Goal: Task Accomplishment & Management: Use online tool/utility

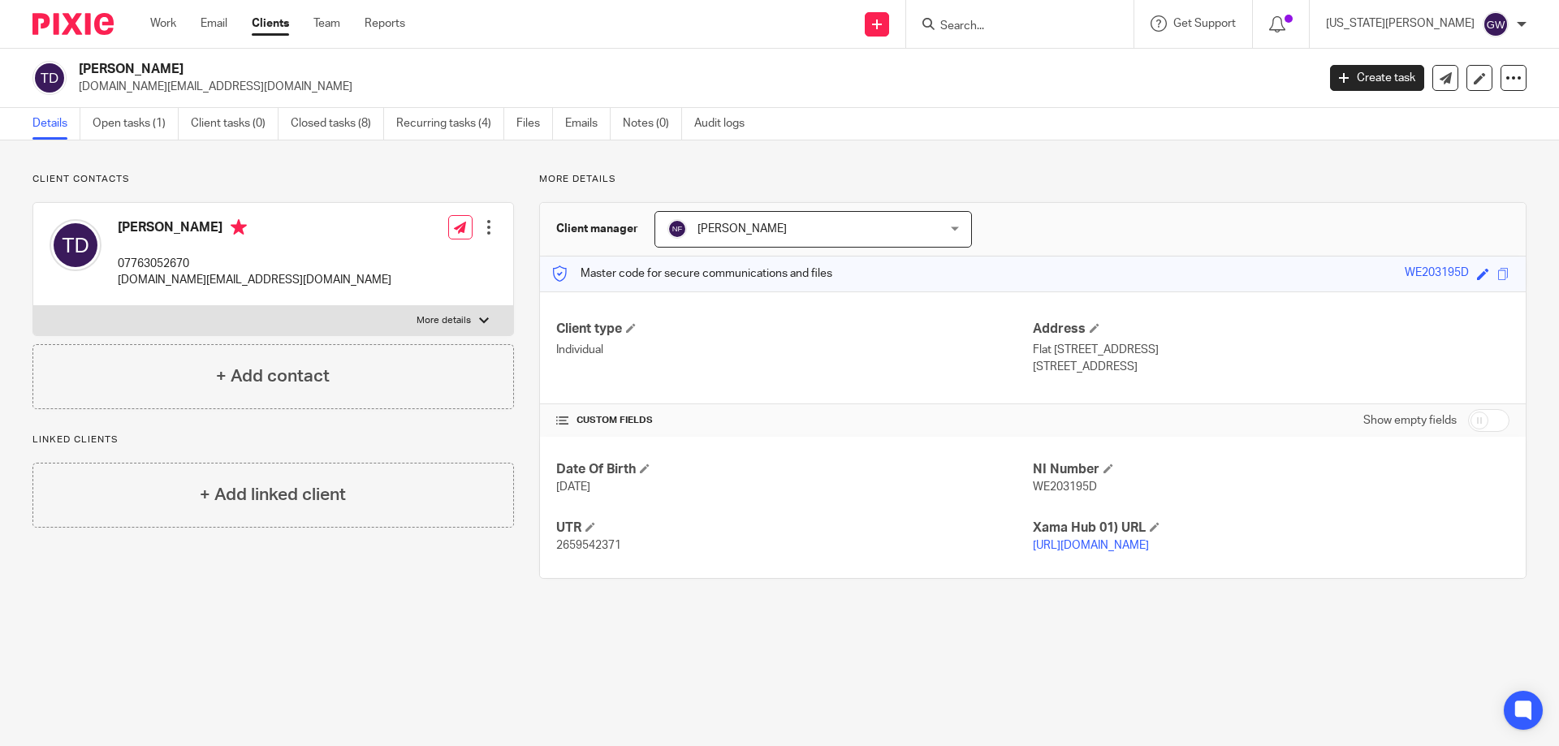
click at [1049, 19] on input "Search" at bounding box center [1011, 26] width 146 height 15
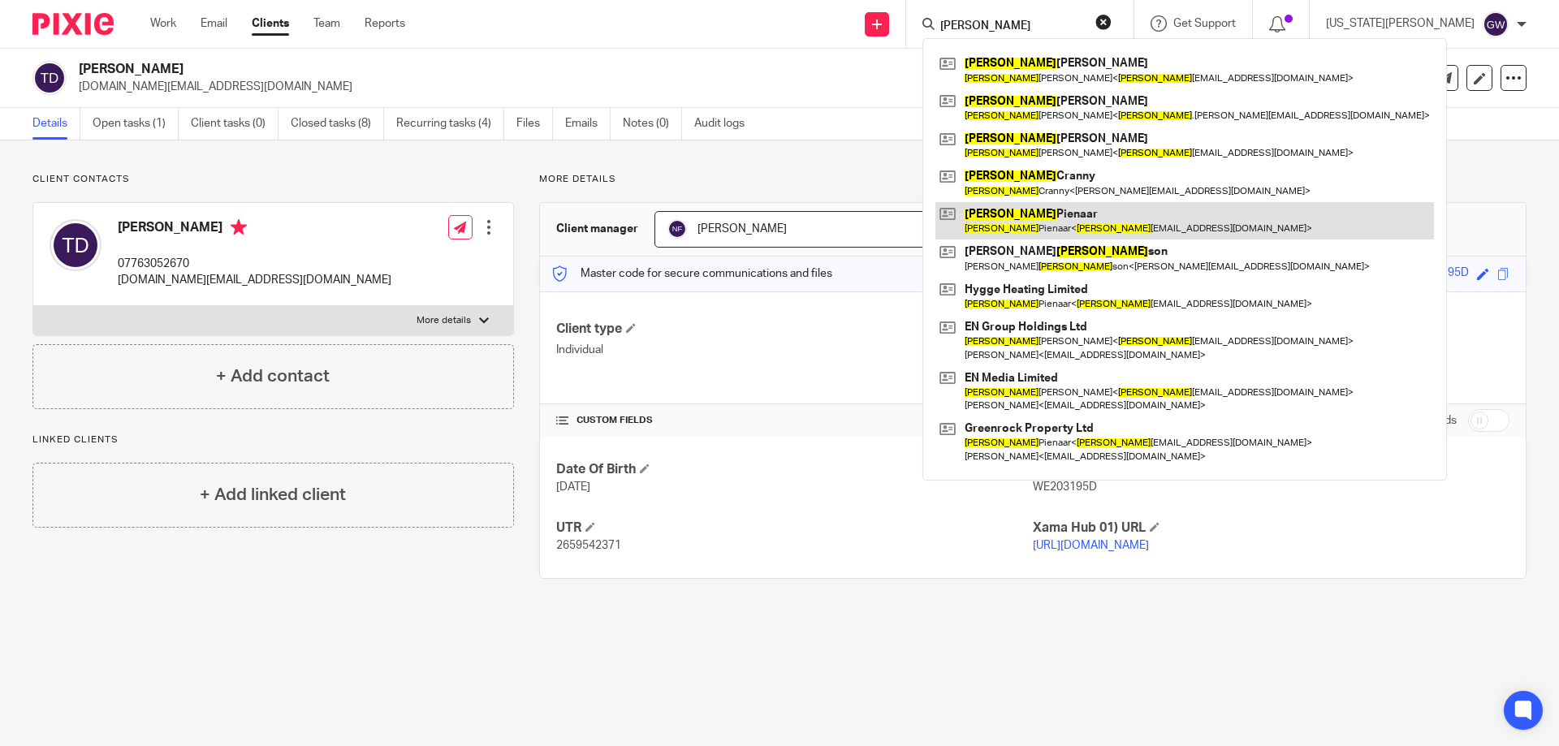
type input "[PERSON_NAME]"
click at [1081, 219] on link at bounding box center [1184, 220] width 498 height 37
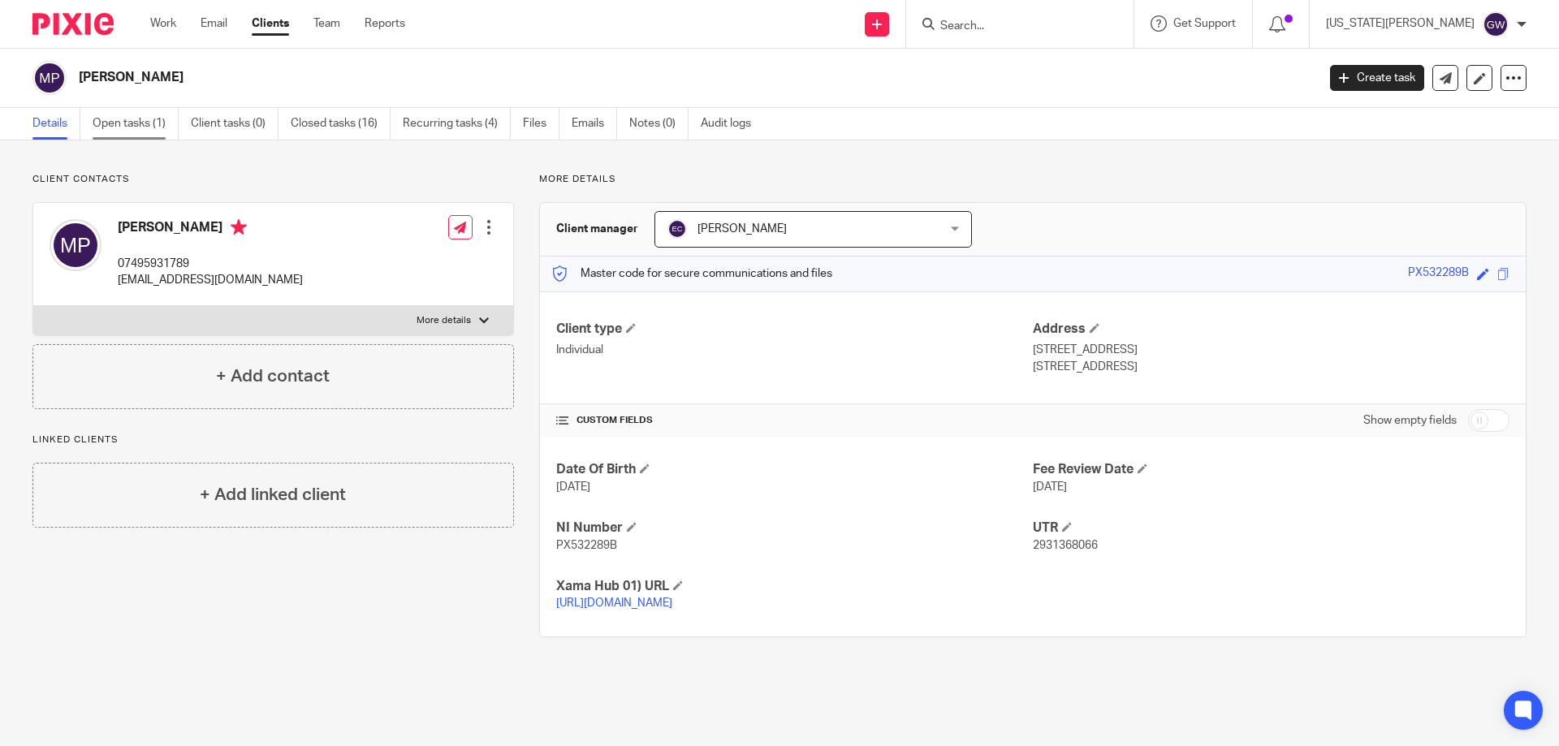
click at [139, 127] on link "Open tasks (1)" at bounding box center [136, 124] width 86 height 32
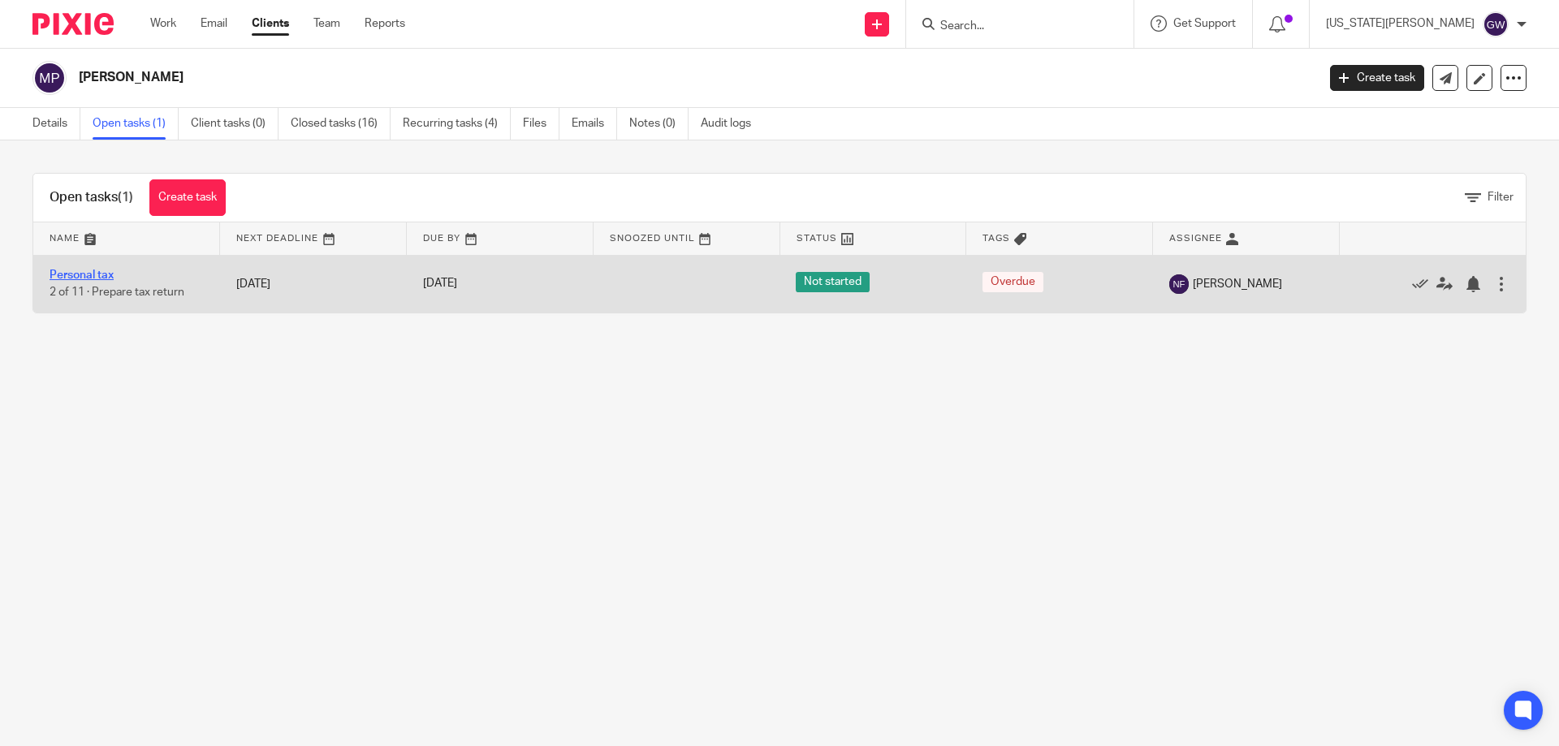
click at [71, 269] on link "Personal tax" at bounding box center [82, 274] width 64 height 11
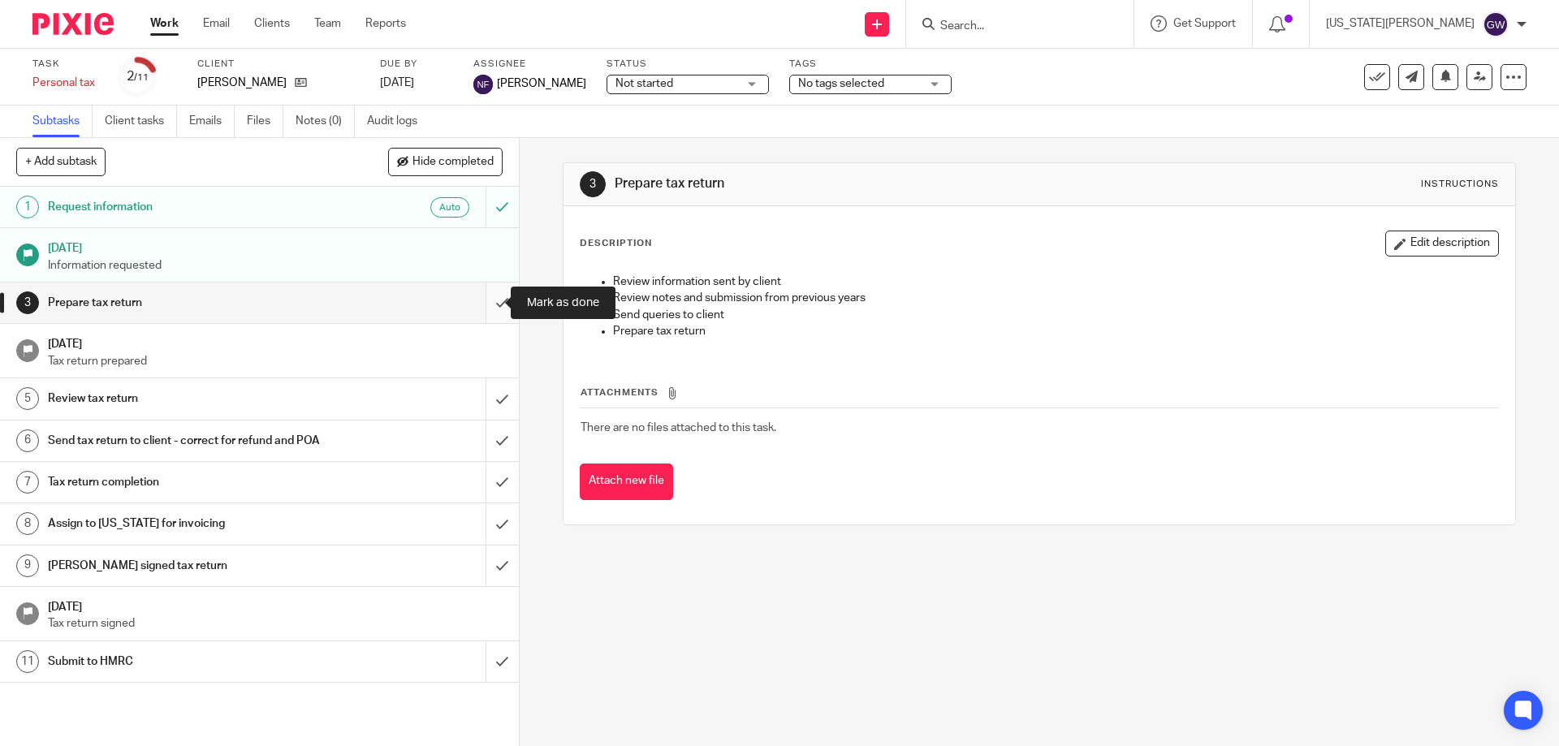
click at [485, 295] on input "submit" at bounding box center [259, 302] width 519 height 41
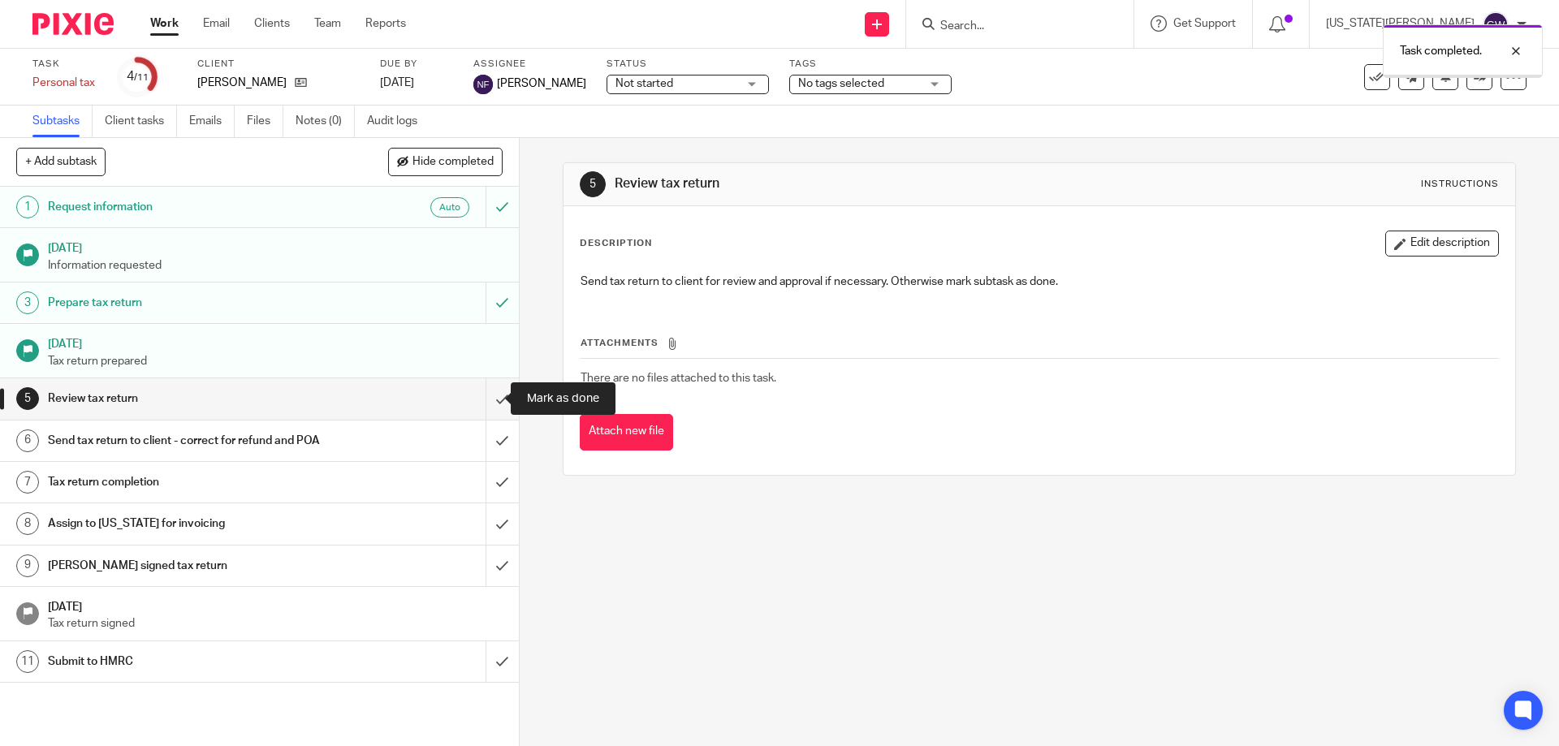
click at [485, 390] on input "submit" at bounding box center [259, 398] width 519 height 41
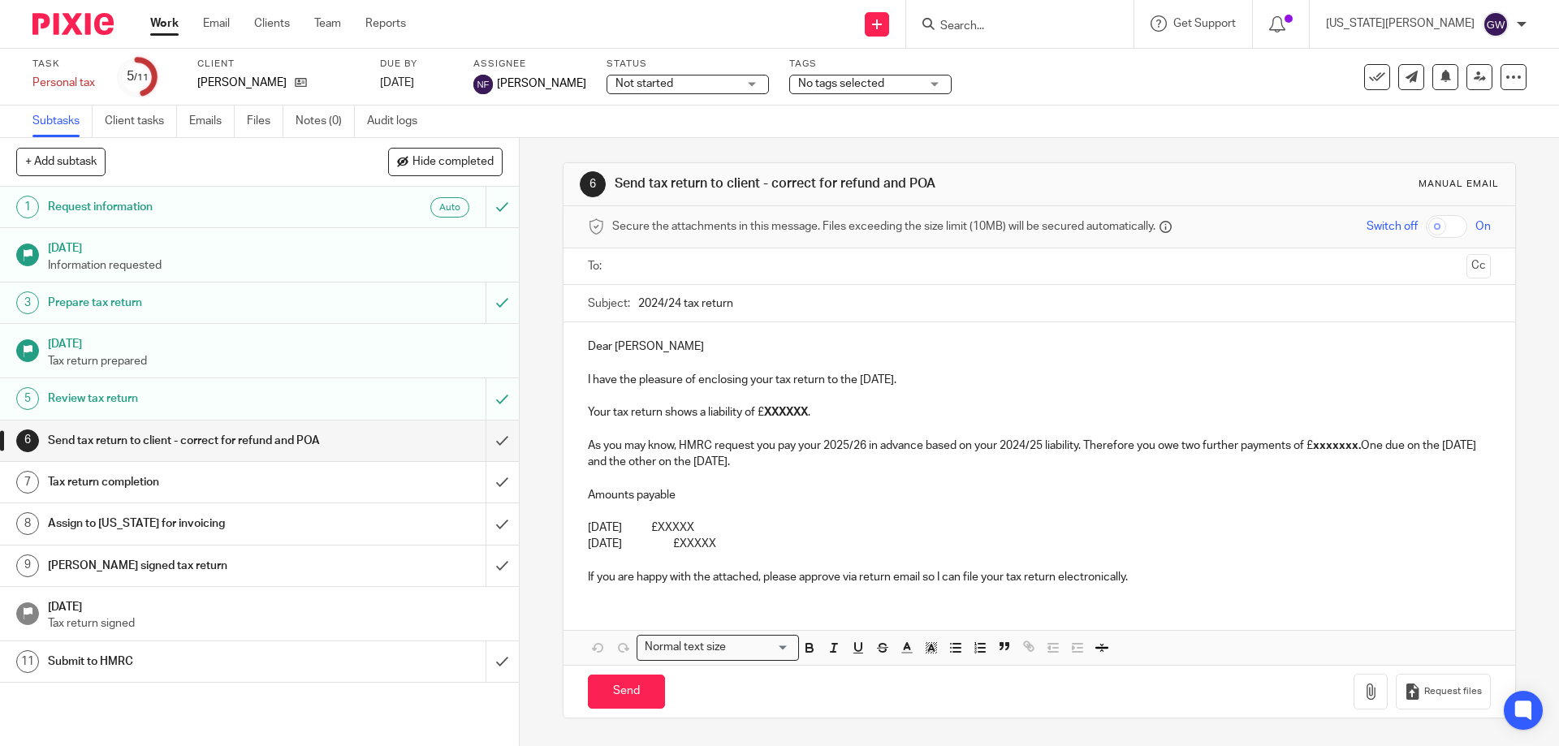
click at [606, 274] on div "To: Cc" at bounding box center [1039, 266] width 902 height 37
click at [649, 267] on input "text" at bounding box center [1038, 266] width 841 height 19
click at [671, 304] on input "2024/24 tax return" at bounding box center [1064, 307] width 852 height 37
click at [675, 304] on input "2024/24 tax return" at bounding box center [1064, 307] width 852 height 37
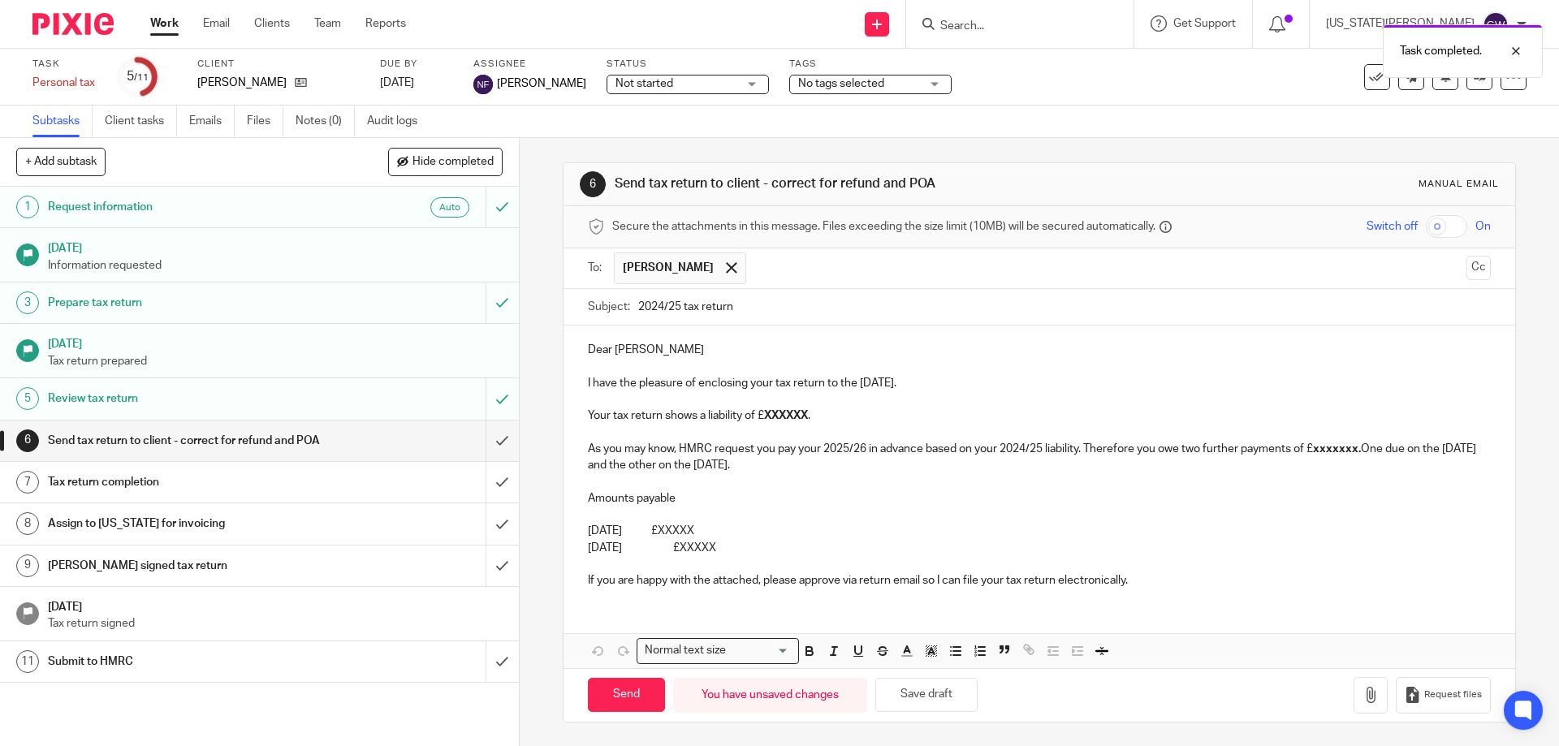
type input "2024/25 tax return"
drag, startPoint x: 774, startPoint y: 545, endPoint x: 765, endPoint y: 416, distance: 129.3
click at [765, 416] on div "Dear Matthew I have the pleasure of enclosing your tax return to the 5th April …" at bounding box center [1038, 463] width 951 height 275
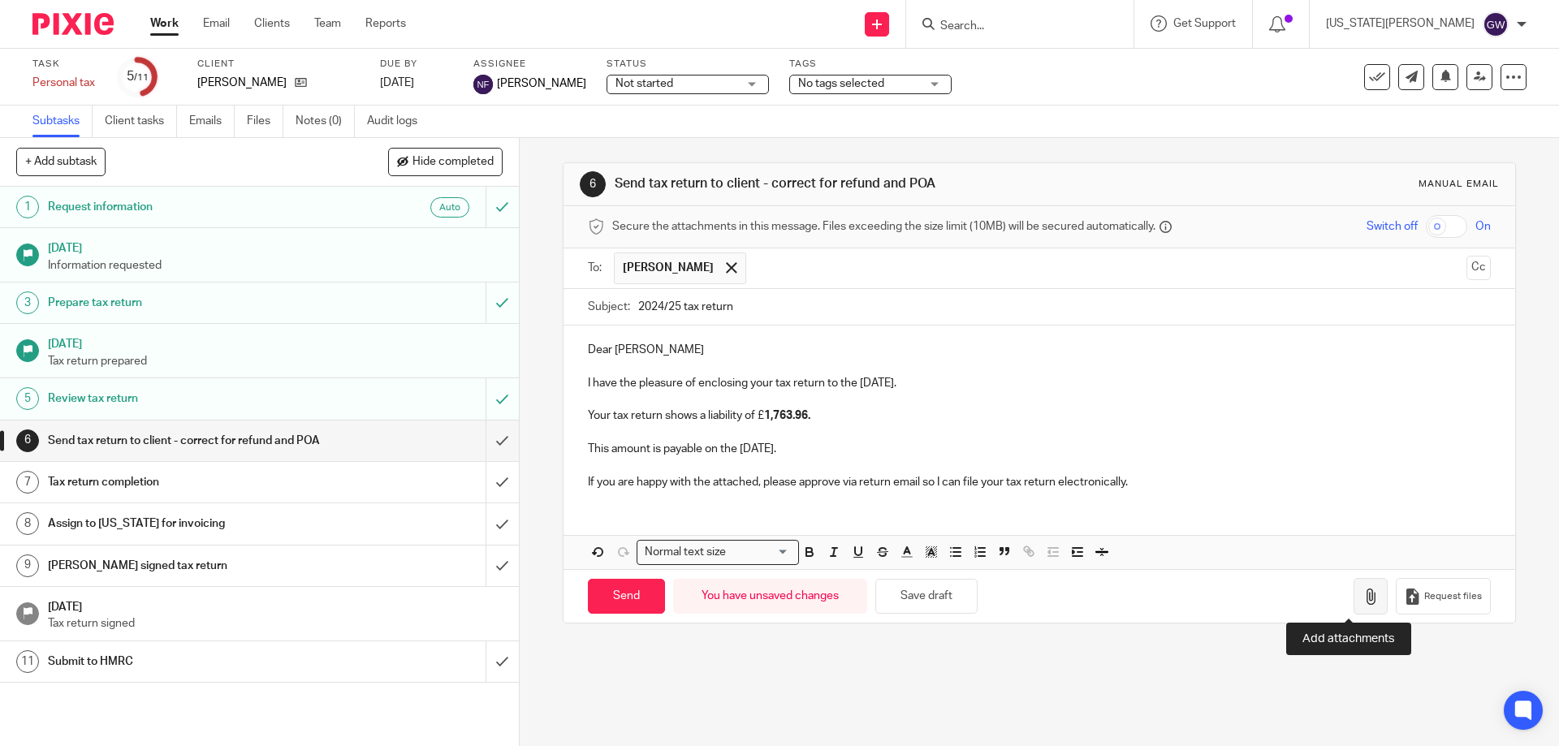
click at [1362, 593] on icon "button" at bounding box center [1370, 597] width 16 height 16
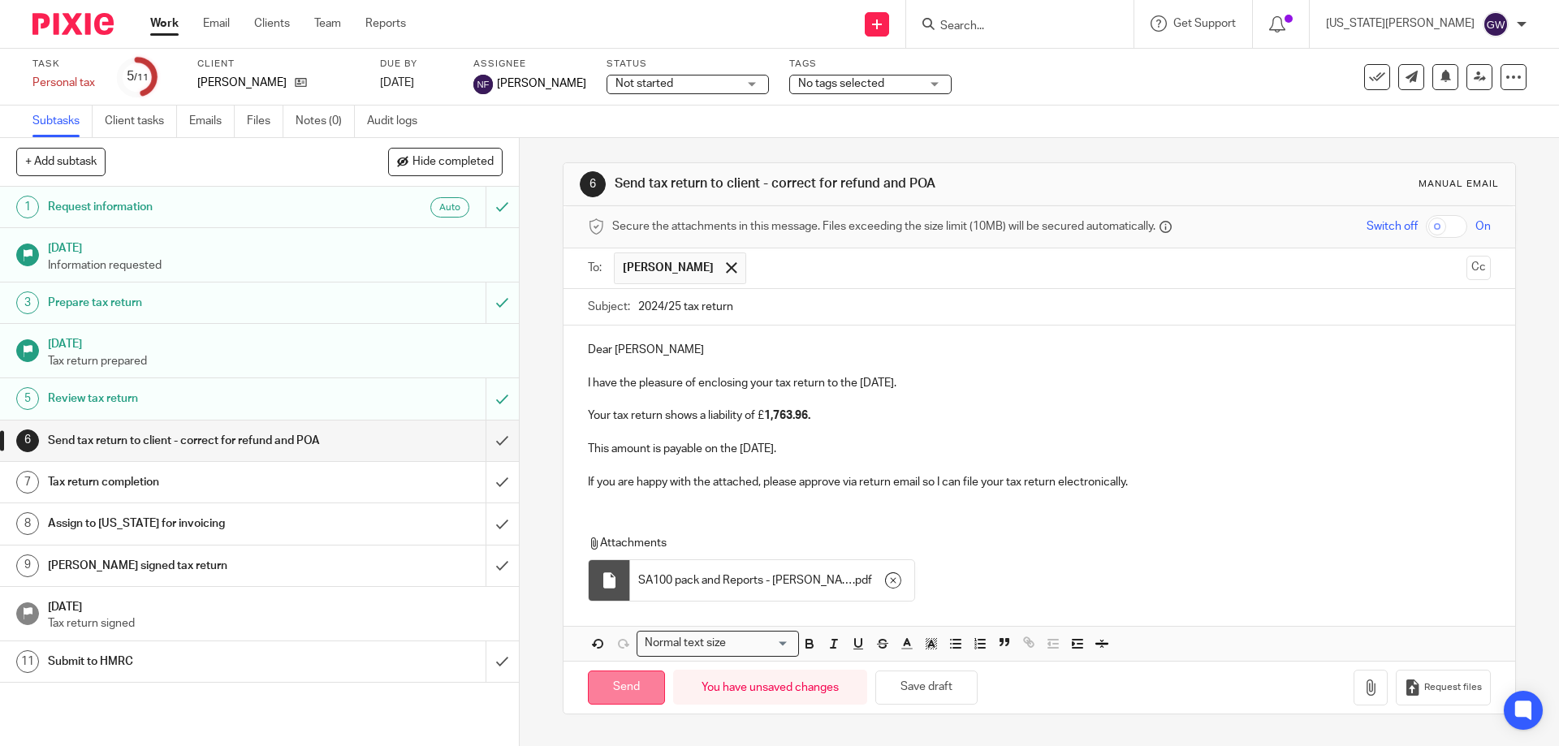
click at [597, 679] on input "Send" at bounding box center [626, 688] width 77 height 35
type input "Sent"
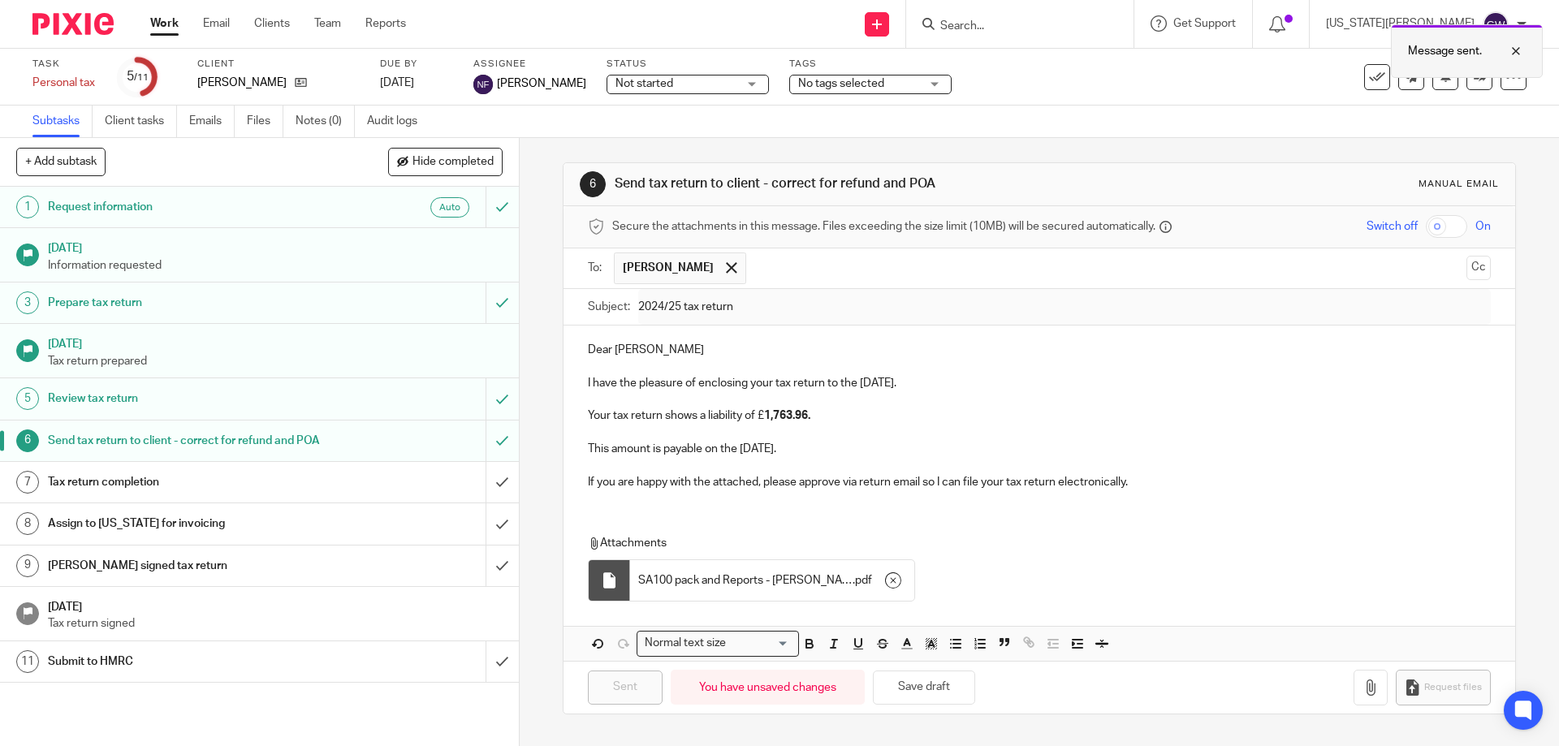
click at [1521, 57] on div at bounding box center [1503, 50] width 44 height 19
click at [1043, 26] on input "Search" at bounding box center [1011, 26] width 146 height 15
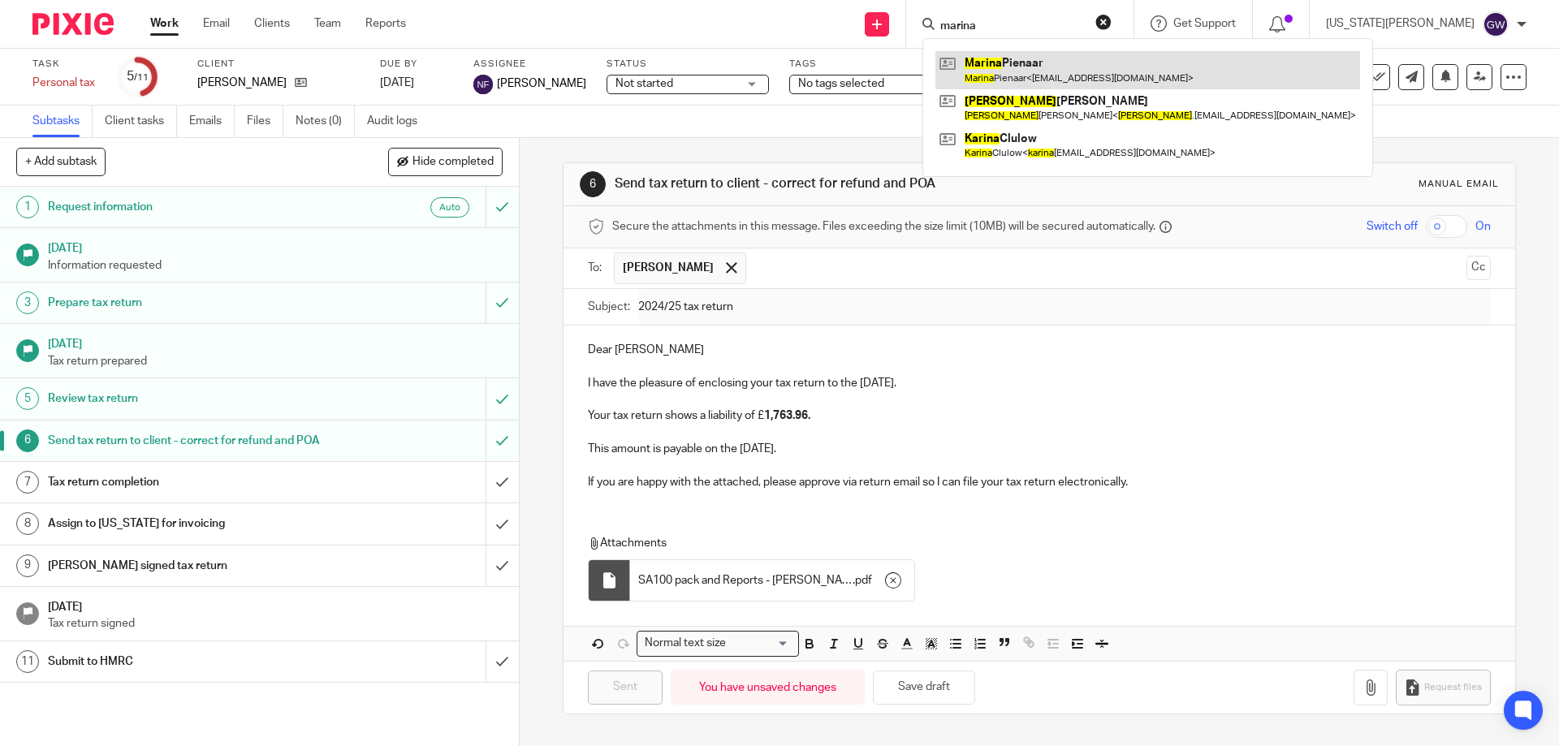
type input "marina"
click at [1096, 82] on link at bounding box center [1147, 69] width 425 height 37
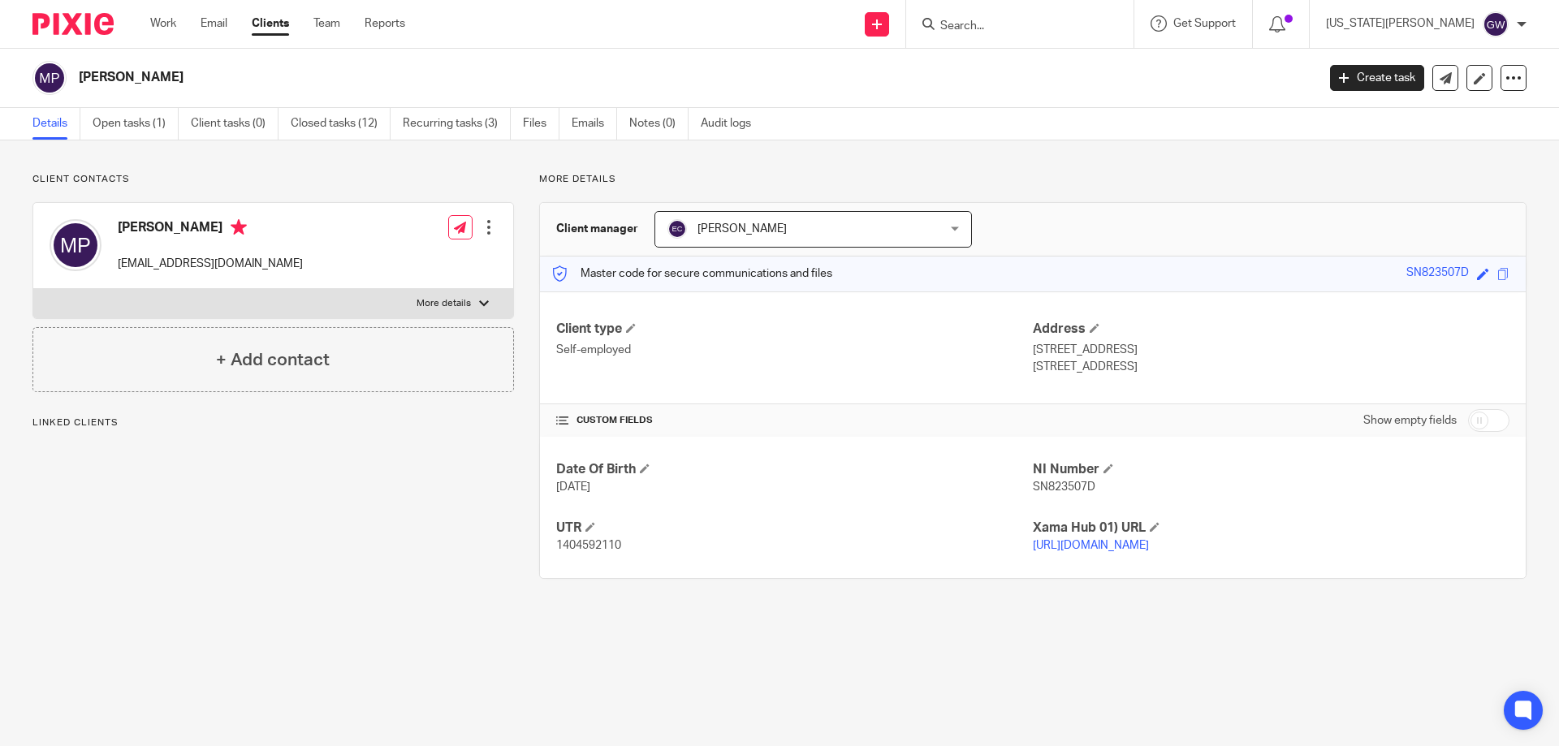
click at [114, 123] on link "Open tasks (1)" at bounding box center [136, 124] width 86 height 32
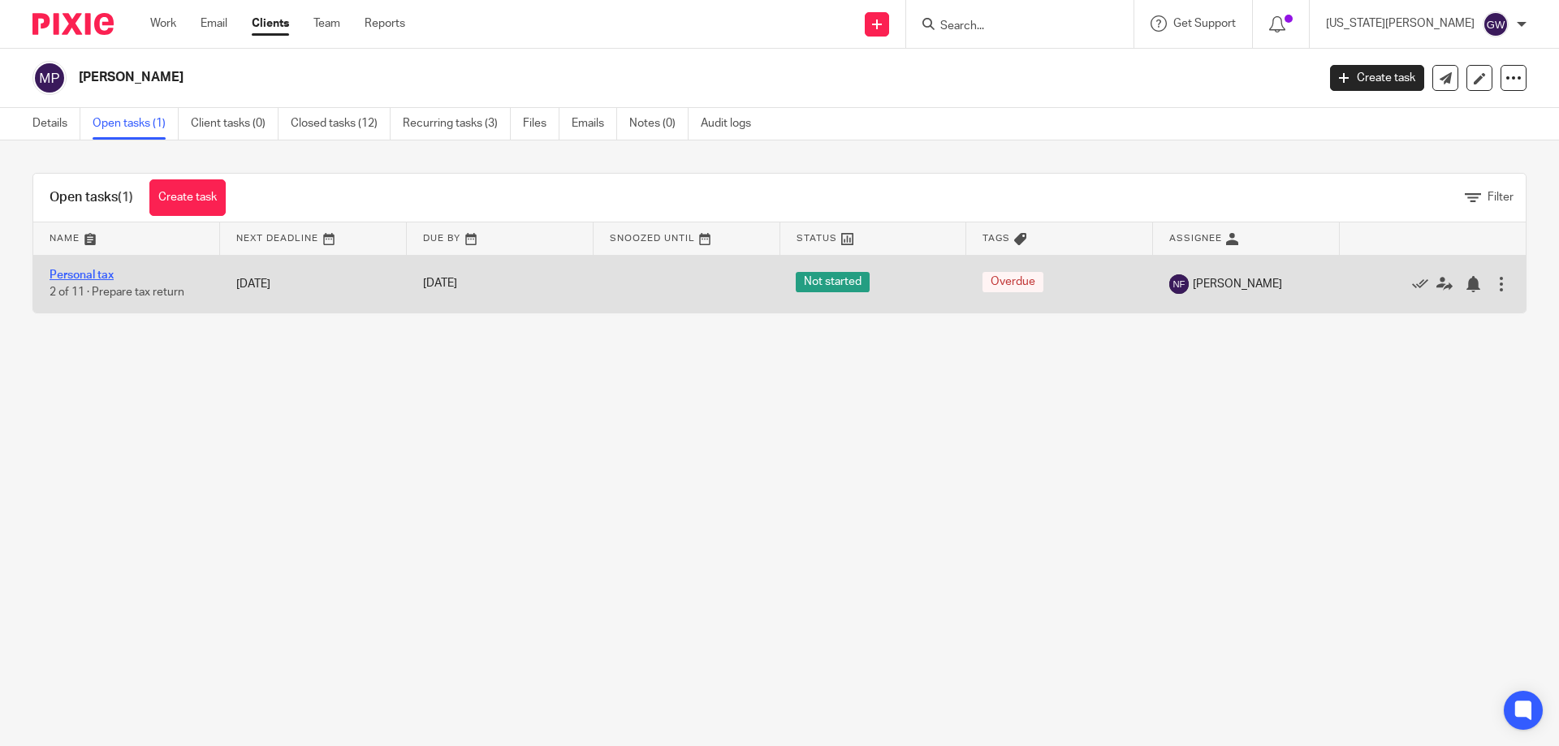
click at [86, 274] on link "Personal tax" at bounding box center [82, 274] width 64 height 11
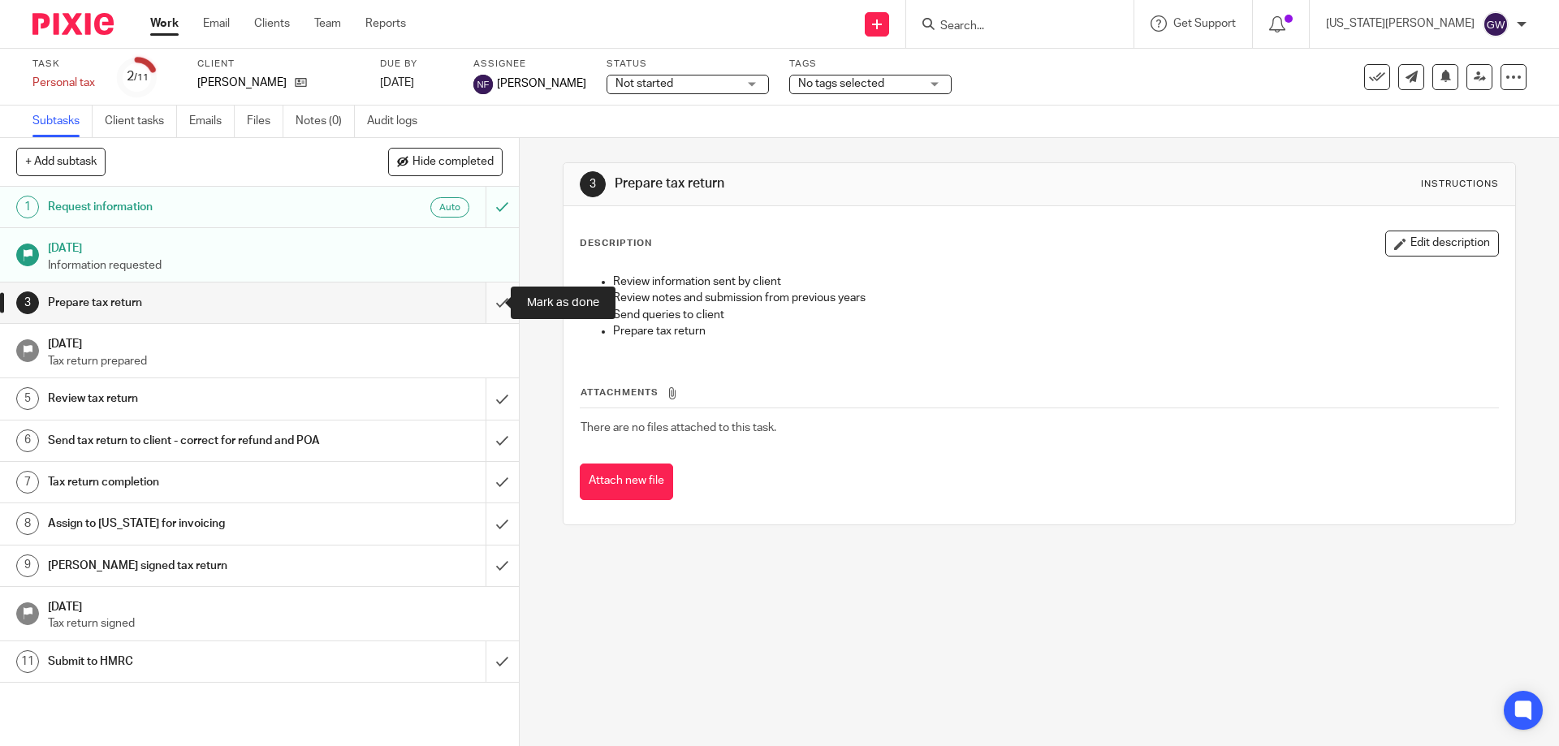
click at [476, 300] on input "submit" at bounding box center [259, 302] width 519 height 41
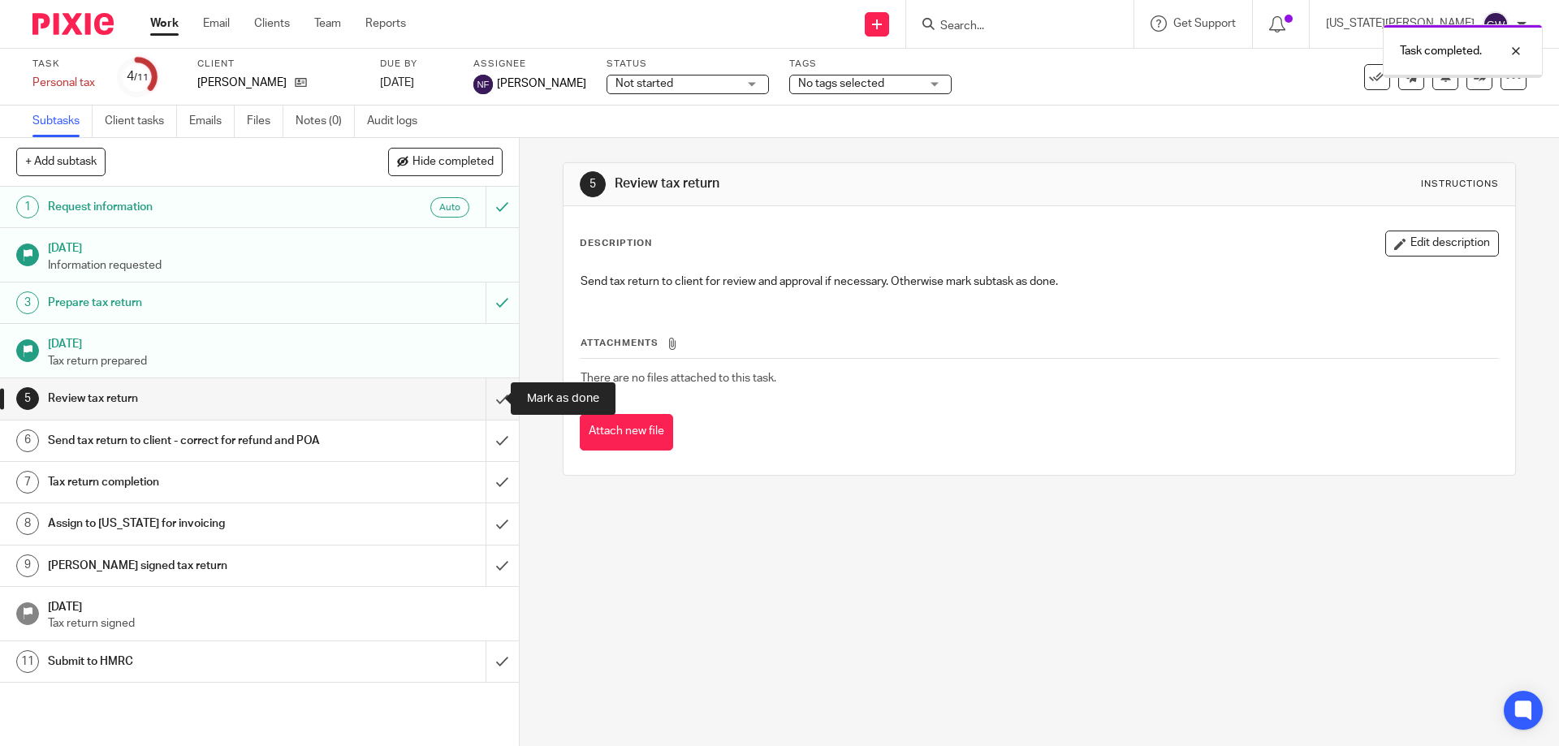
click at [484, 391] on input "submit" at bounding box center [259, 398] width 519 height 41
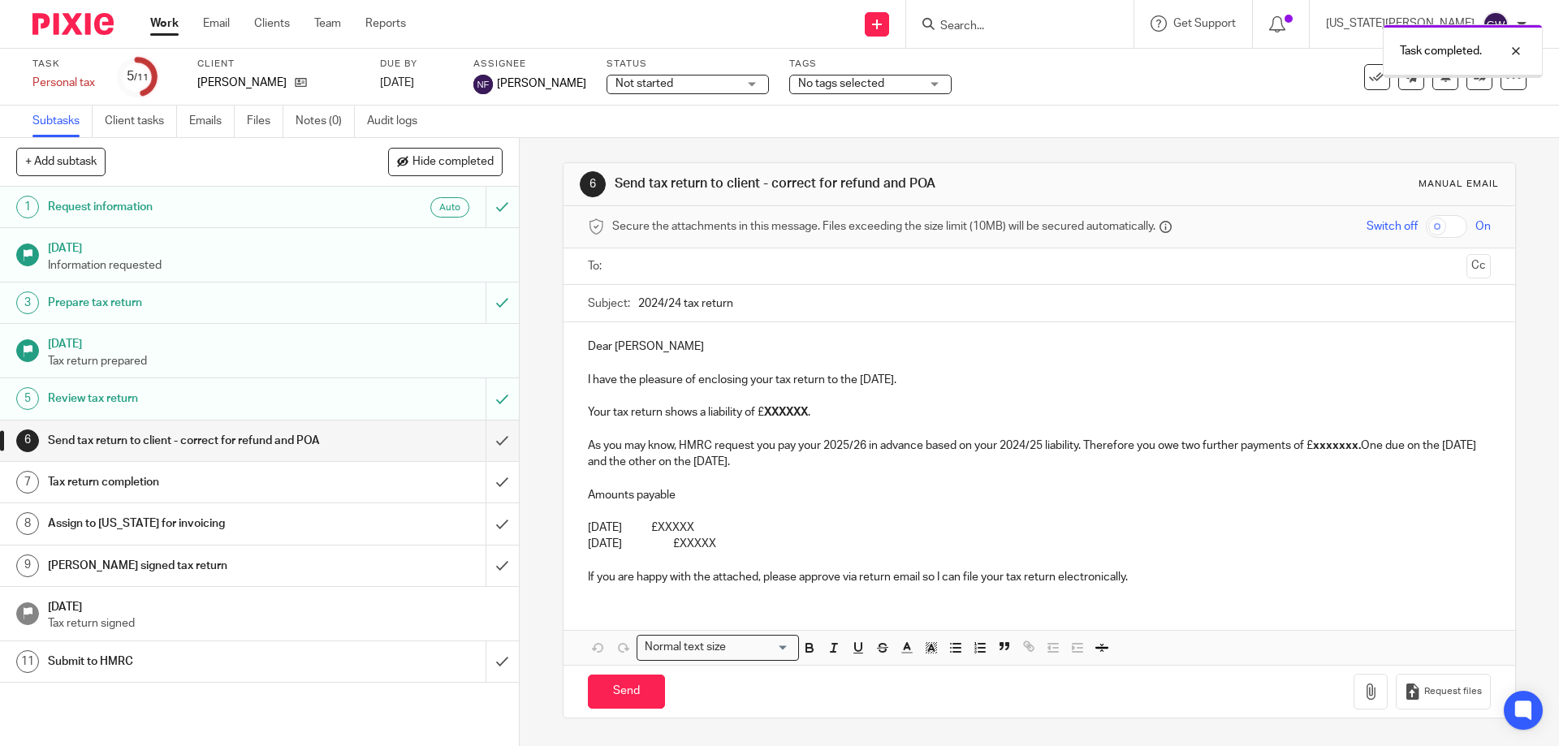
click at [652, 257] on input "text" at bounding box center [1038, 266] width 841 height 19
click at [676, 307] on input "2024/24 tax return" at bounding box center [1064, 307] width 852 height 37
type input "2024/25 tax return"
drag, startPoint x: 772, startPoint y: 541, endPoint x: 758, endPoint y: 410, distance: 131.4
click at [758, 410] on div "Dear [PERSON_NAME] I have the pleasure of enclosing your tax return to the [DAT…" at bounding box center [1038, 463] width 951 height 275
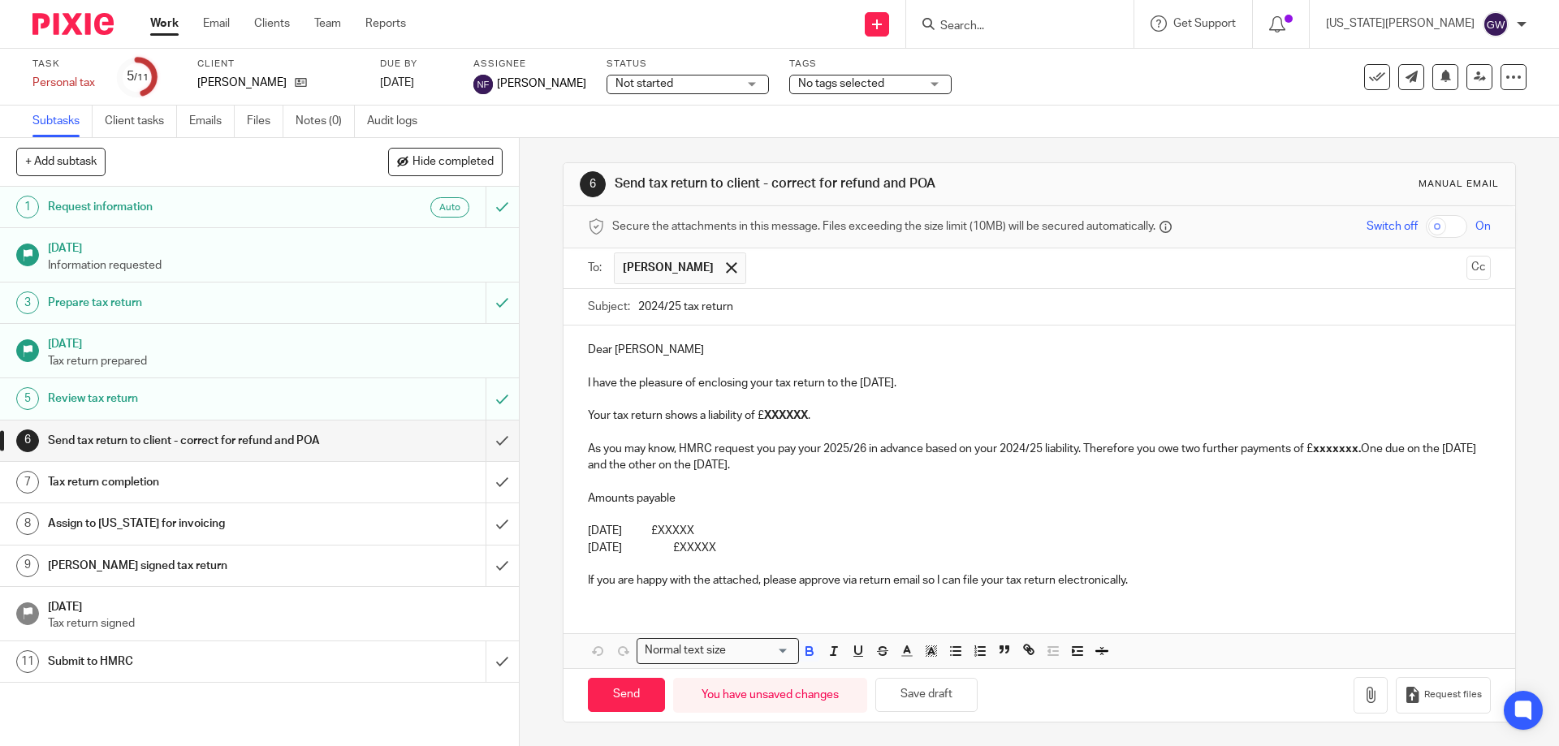
drag, startPoint x: 804, startPoint y: 472, endPoint x: 804, endPoint y: 483, distance: 11.4
click at [804, 472] on p "As you may know, HMRC request you pay your 2025/26 in advance based on your 202…" at bounding box center [1039, 457] width 902 height 33
drag, startPoint x: 768, startPoint y: 549, endPoint x: 694, endPoint y: 416, distance: 151.5
click at [694, 416] on div "Dear [PERSON_NAME] I have the pleasure of enclosing your tax return to the [DAT…" at bounding box center [1038, 463] width 951 height 275
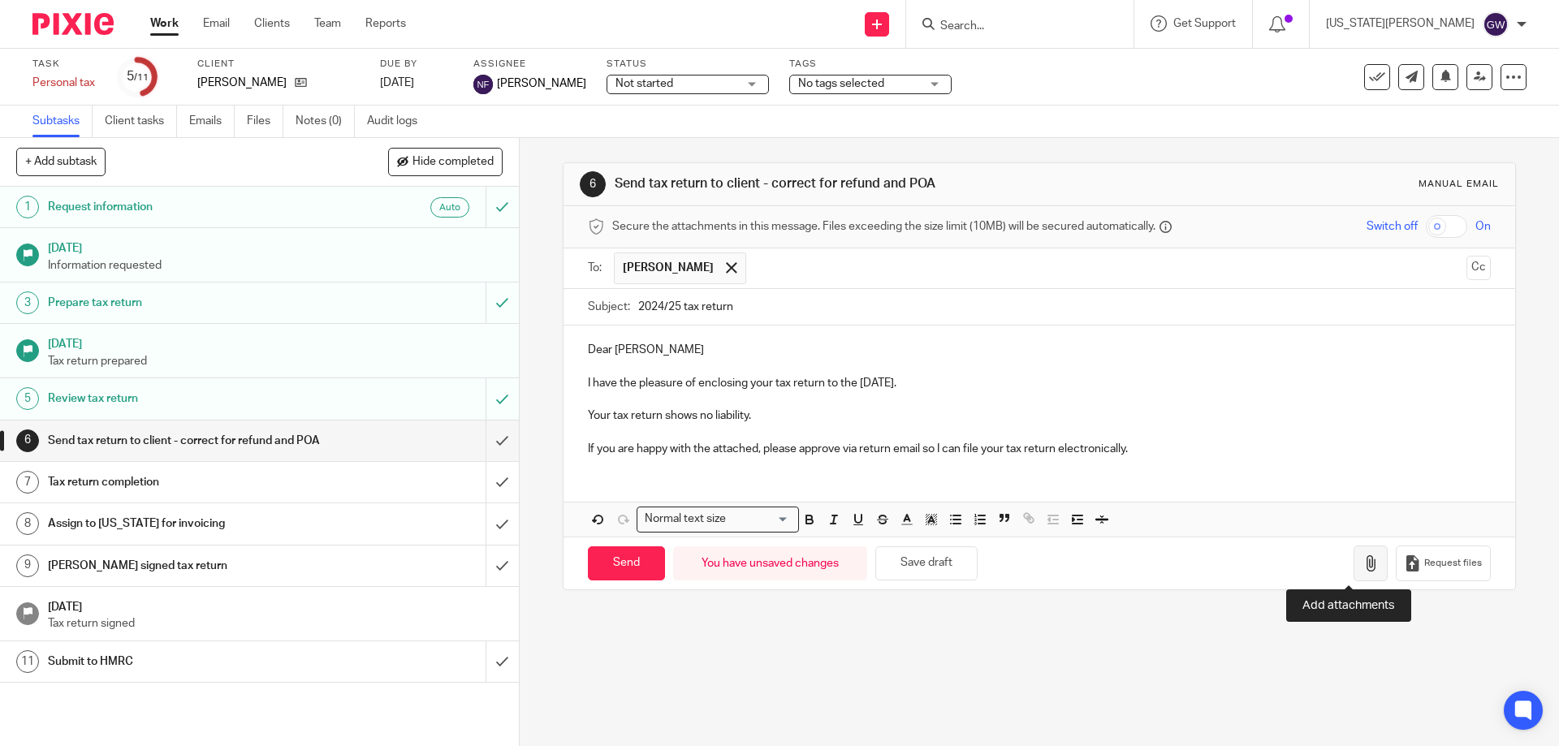
click at [1362, 567] on icon "button" at bounding box center [1370, 563] width 16 height 16
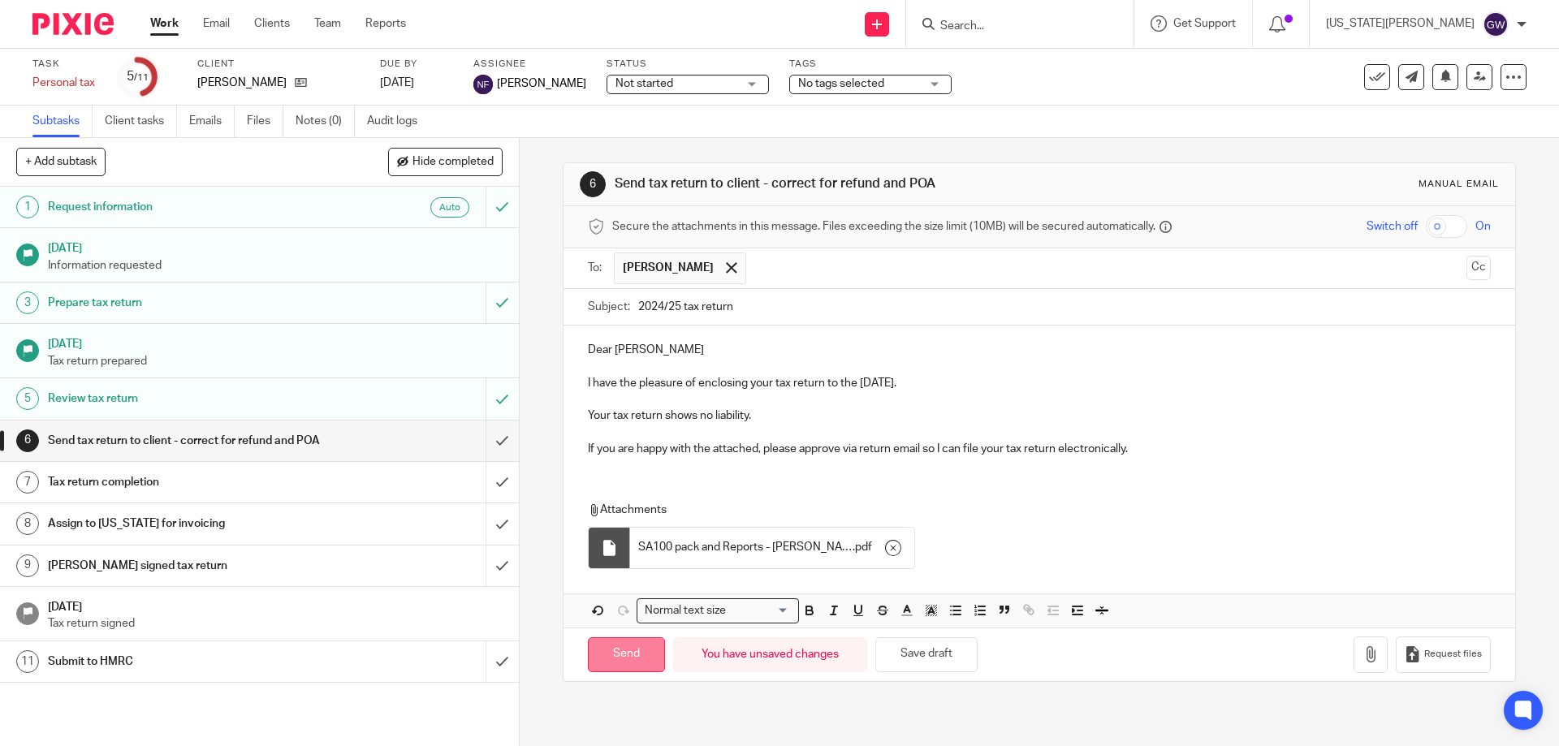
click at [606, 645] on input "Send" at bounding box center [626, 654] width 77 height 35
type input "Sent"
